Goal: Check status: Check status

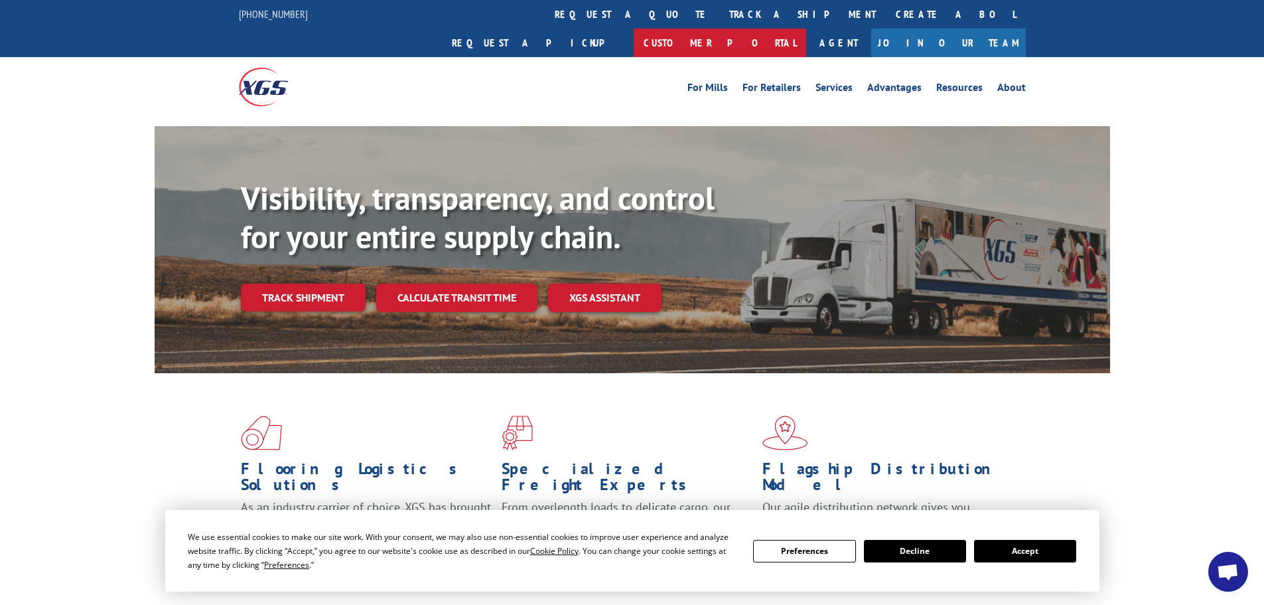
click at [806, 29] on link "Customer Portal" at bounding box center [720, 43] width 173 height 29
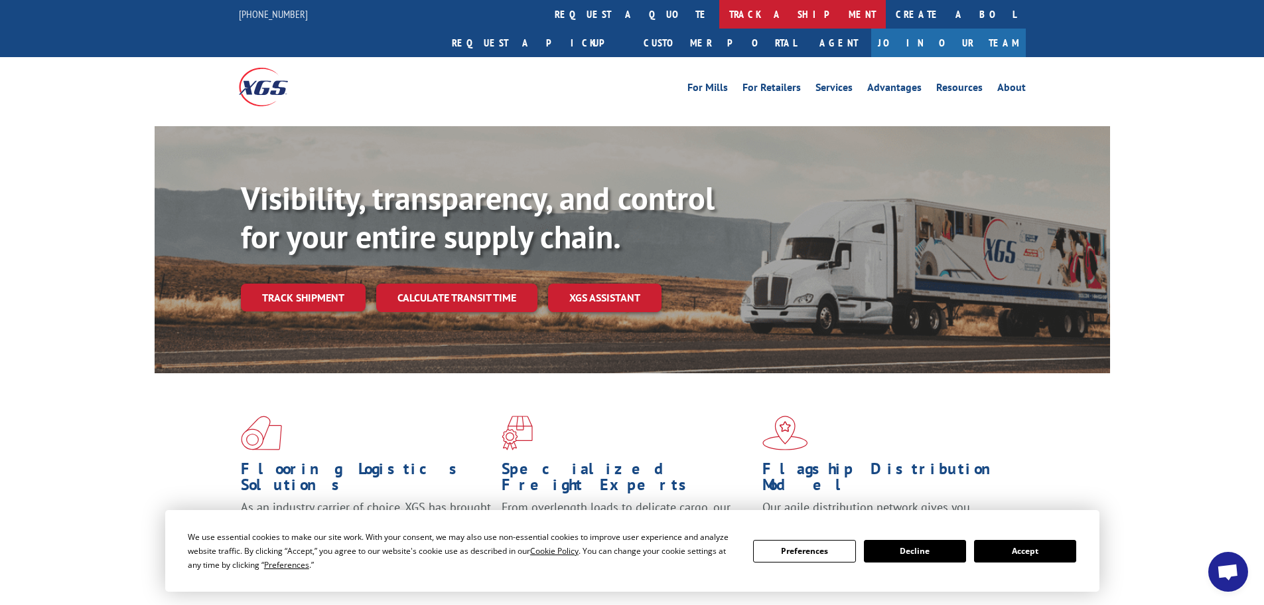
click at [719, 13] on link "track a shipment" at bounding box center [802, 14] width 167 height 29
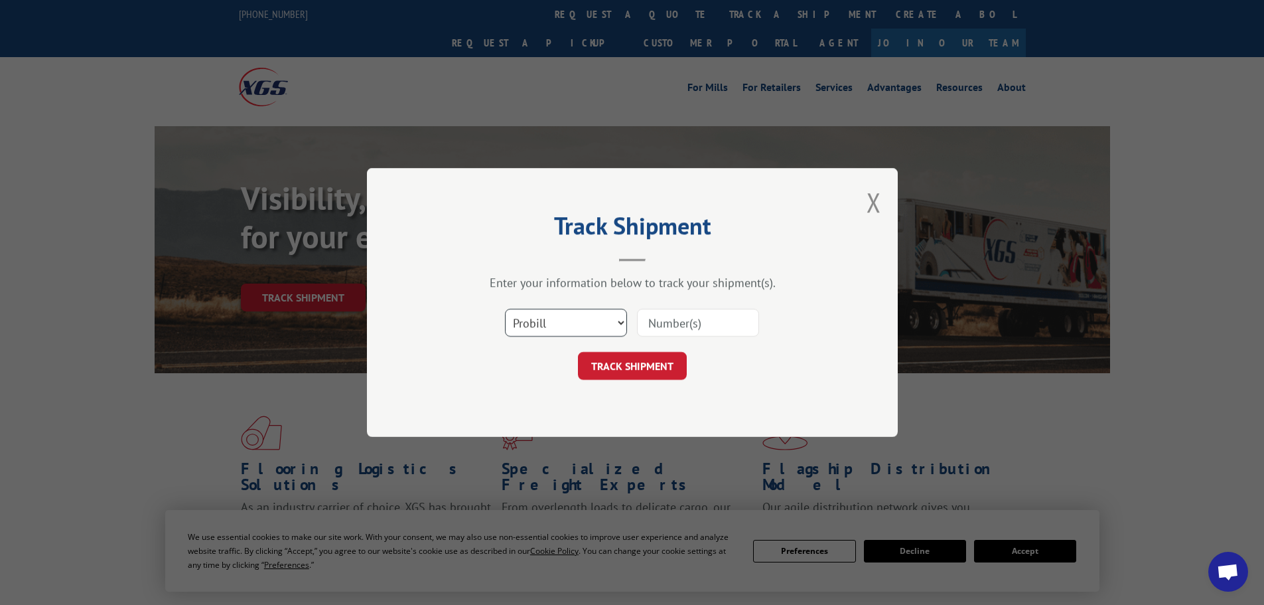
click at [528, 328] on select "Select category... Probill BOL PO" at bounding box center [566, 323] width 122 height 28
select select "bol"
click at [505, 309] on select "Select category... Probill BOL PO" at bounding box center [566, 323] width 122 height 28
click at [732, 324] on input at bounding box center [698, 323] width 122 height 28
paste input "50865681"
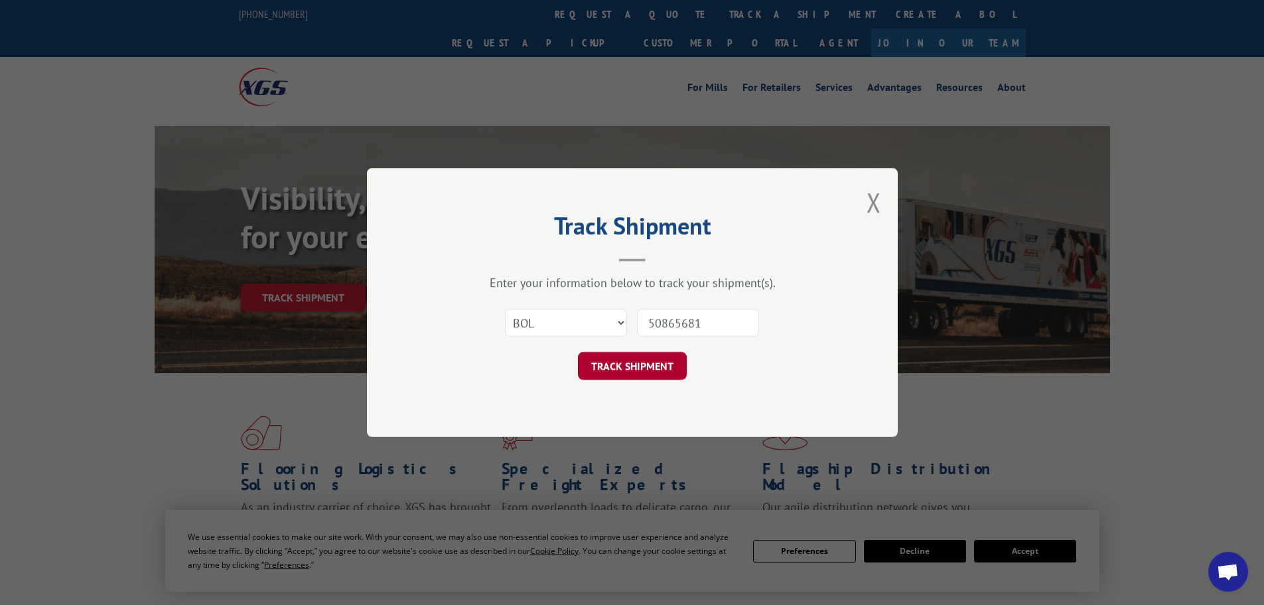
type input "50865681"
click at [621, 366] on button "TRACK SHIPMENT" at bounding box center [632, 366] width 109 height 28
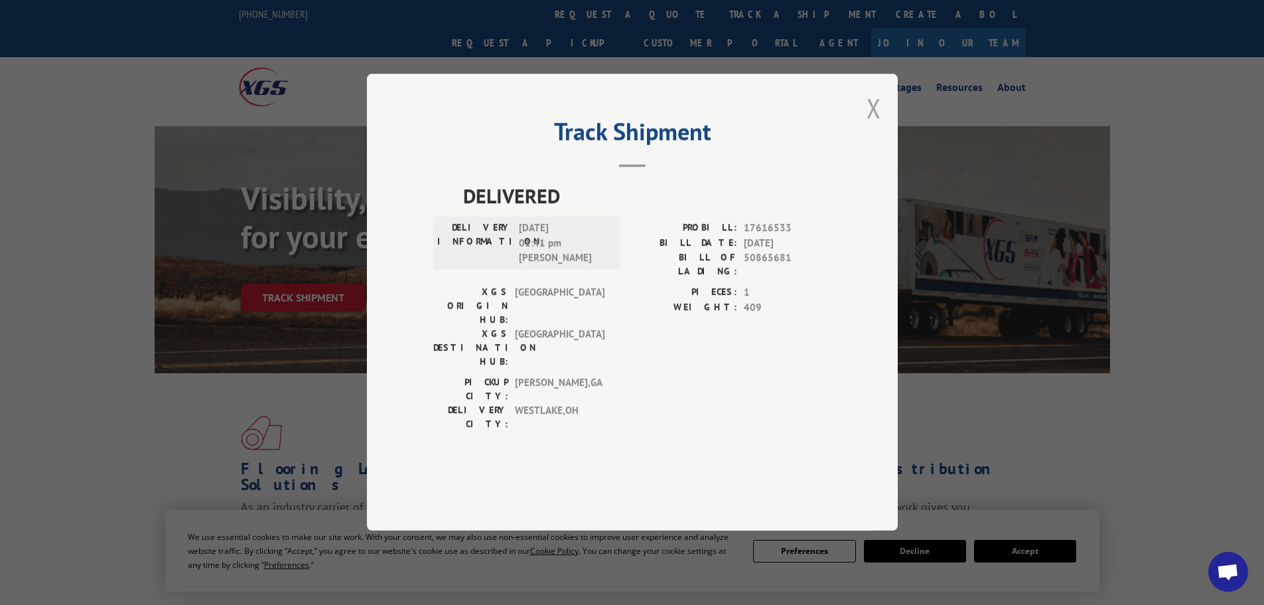
click at [877, 125] on button "Close modal" at bounding box center [874, 107] width 15 height 35
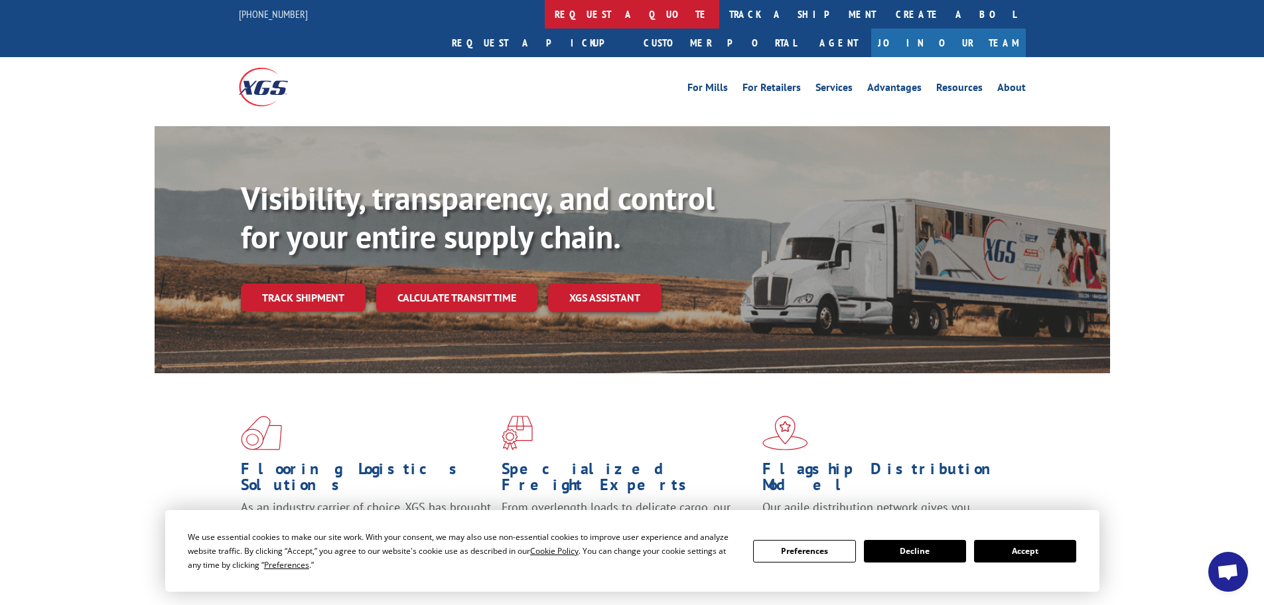
click at [545, 17] on link "request a quote" at bounding box center [632, 14] width 175 height 29
